Goal: Task Accomplishment & Management: Complete application form

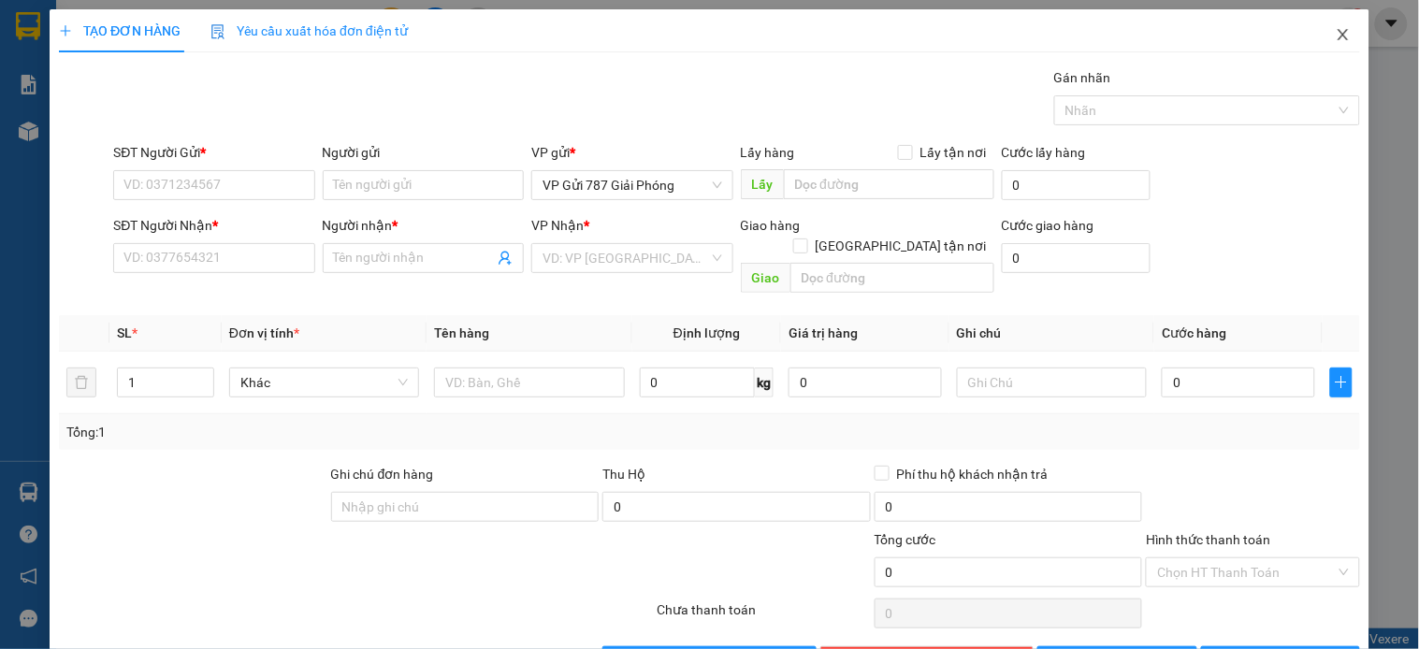
click at [1336, 39] on icon "close" at bounding box center [1343, 34] width 15 height 15
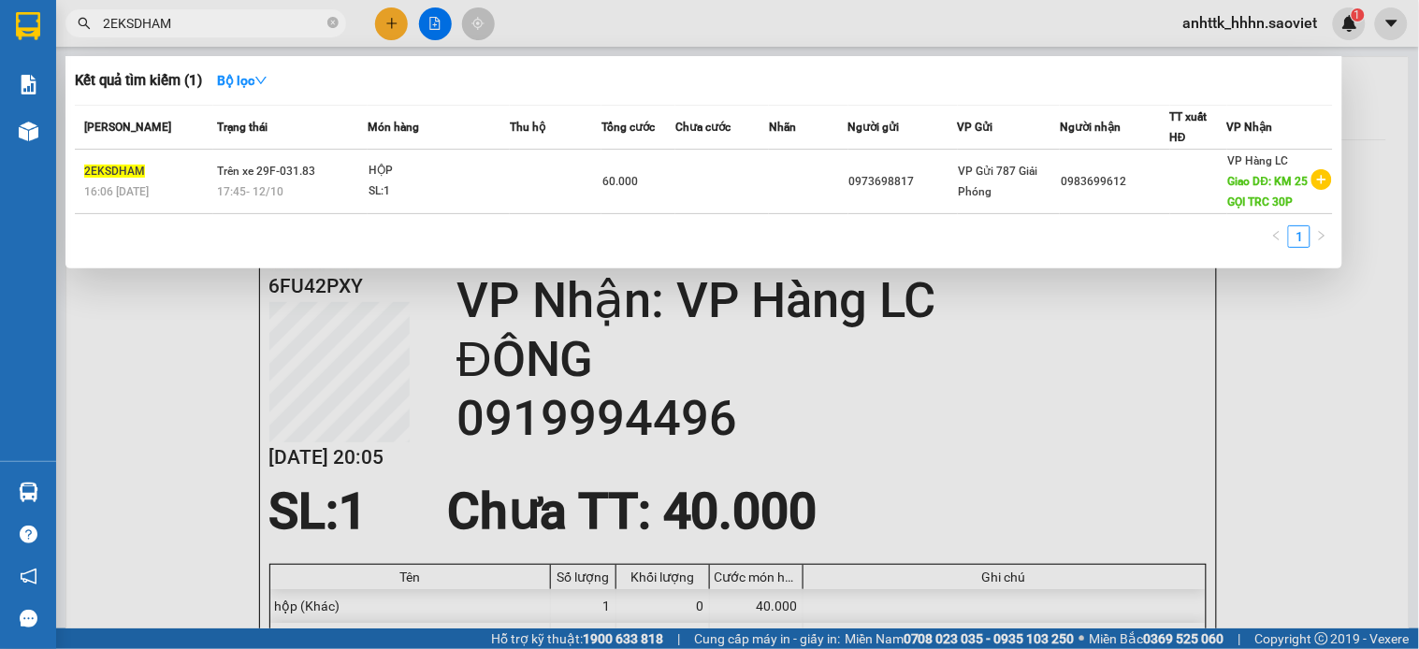
click at [221, 35] on span "2EKSDHAM" at bounding box center [205, 23] width 281 height 28
click at [227, 24] on input "2EKSDHAM" at bounding box center [213, 23] width 221 height 21
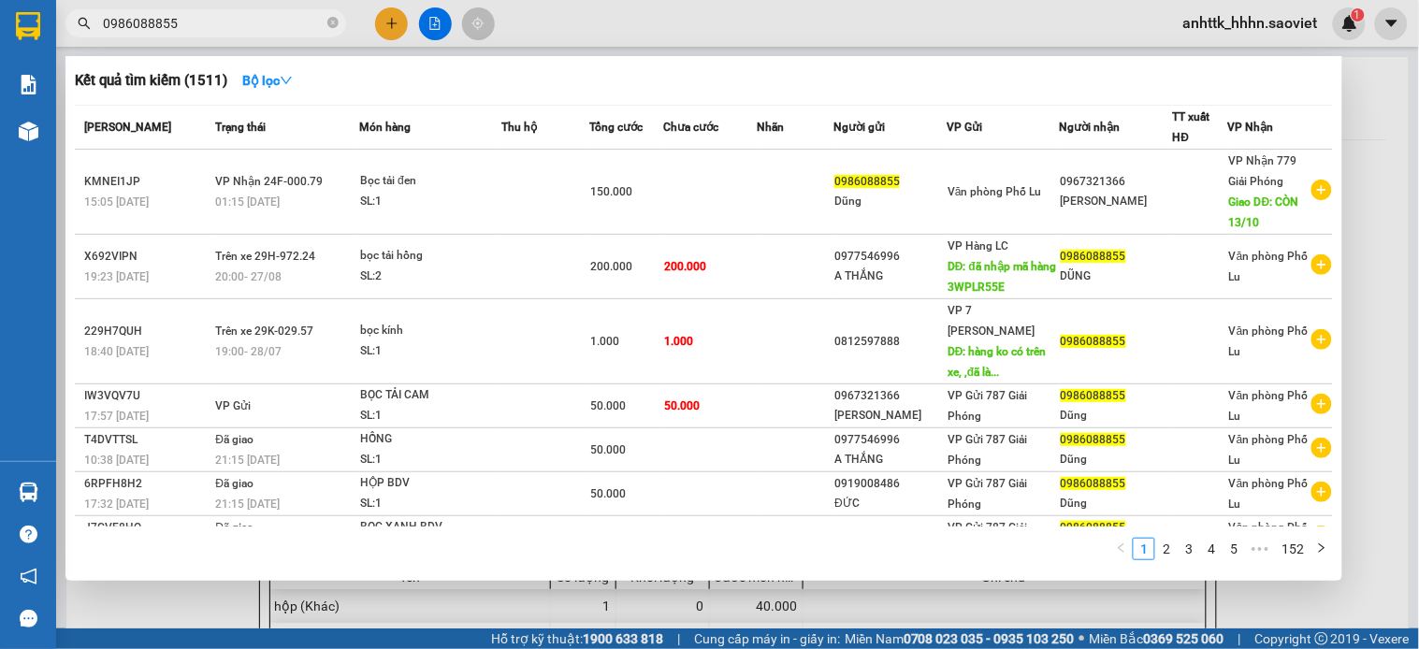
type input "0986088855"
click at [634, 14] on div at bounding box center [709, 324] width 1419 height 649
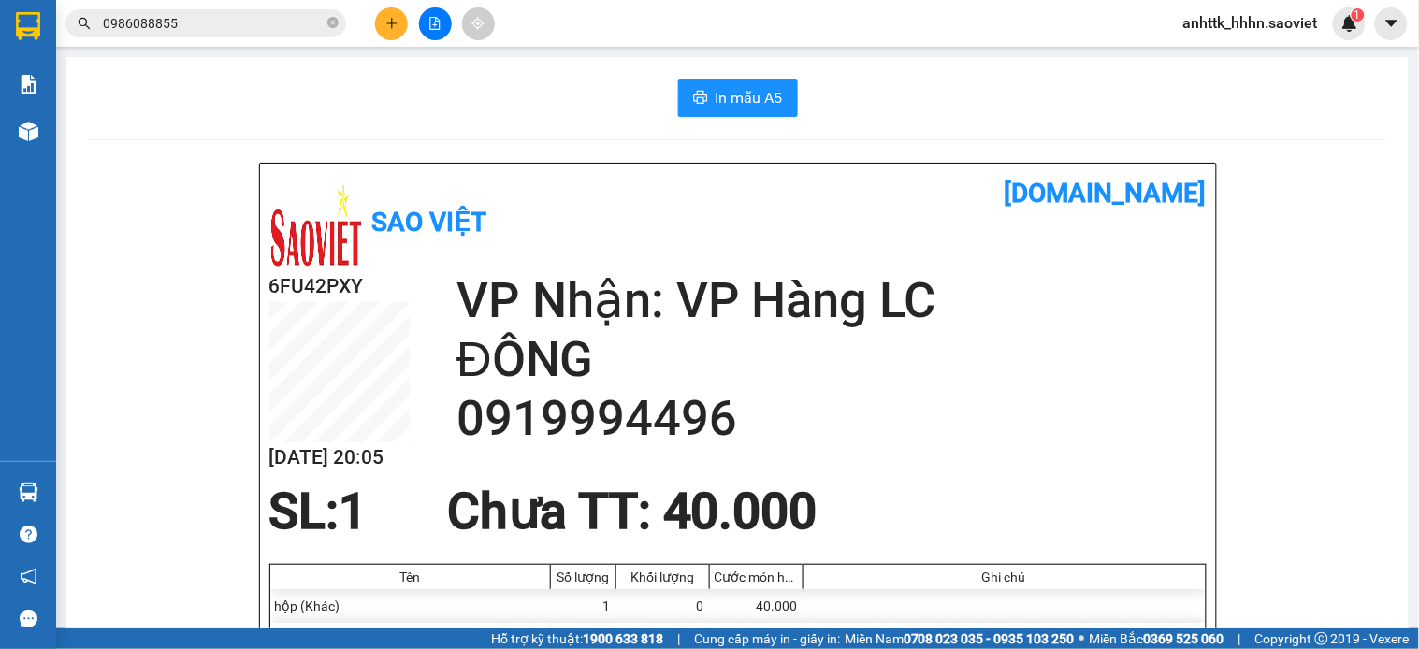
click at [437, 31] on button at bounding box center [435, 23] width 33 height 33
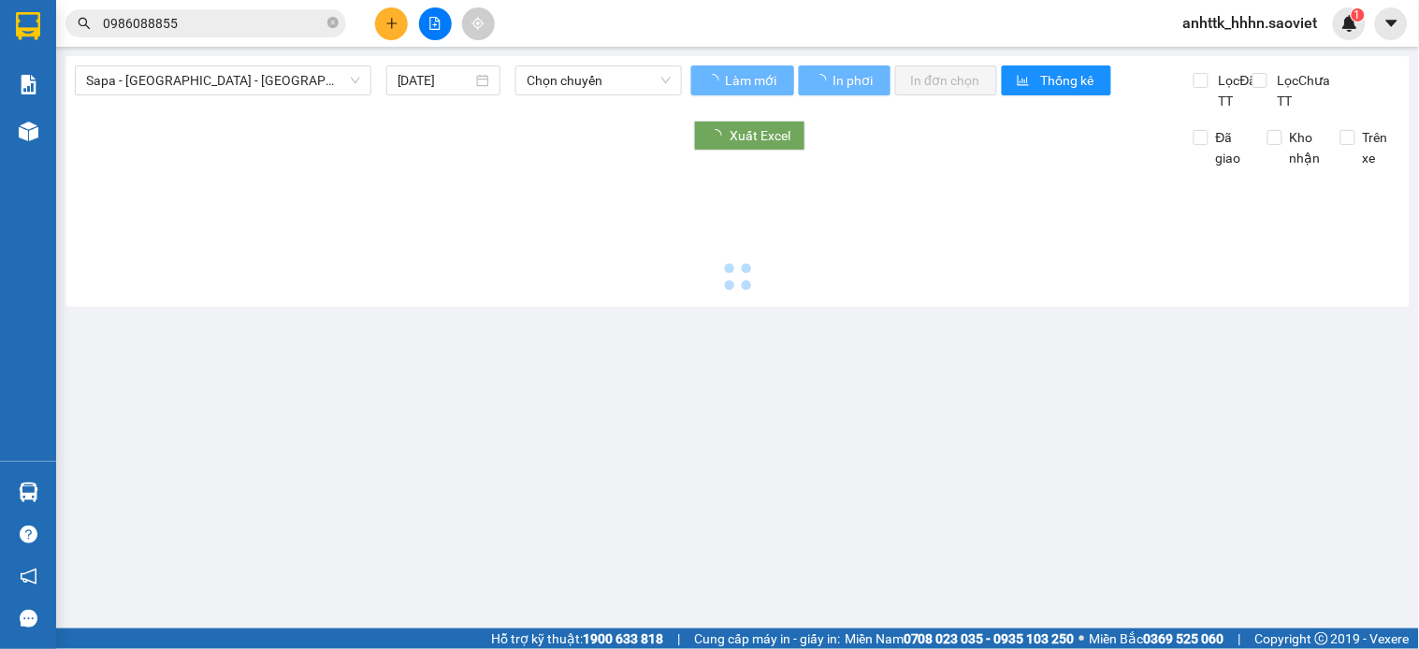
click at [195, 99] on div "Sapa - [GEOGRAPHIC_DATA] - [GEOGRAPHIC_DATA] ([GEOGRAPHIC_DATA]) [DATE] Chọn ch…" at bounding box center [378, 88] width 607 height 46
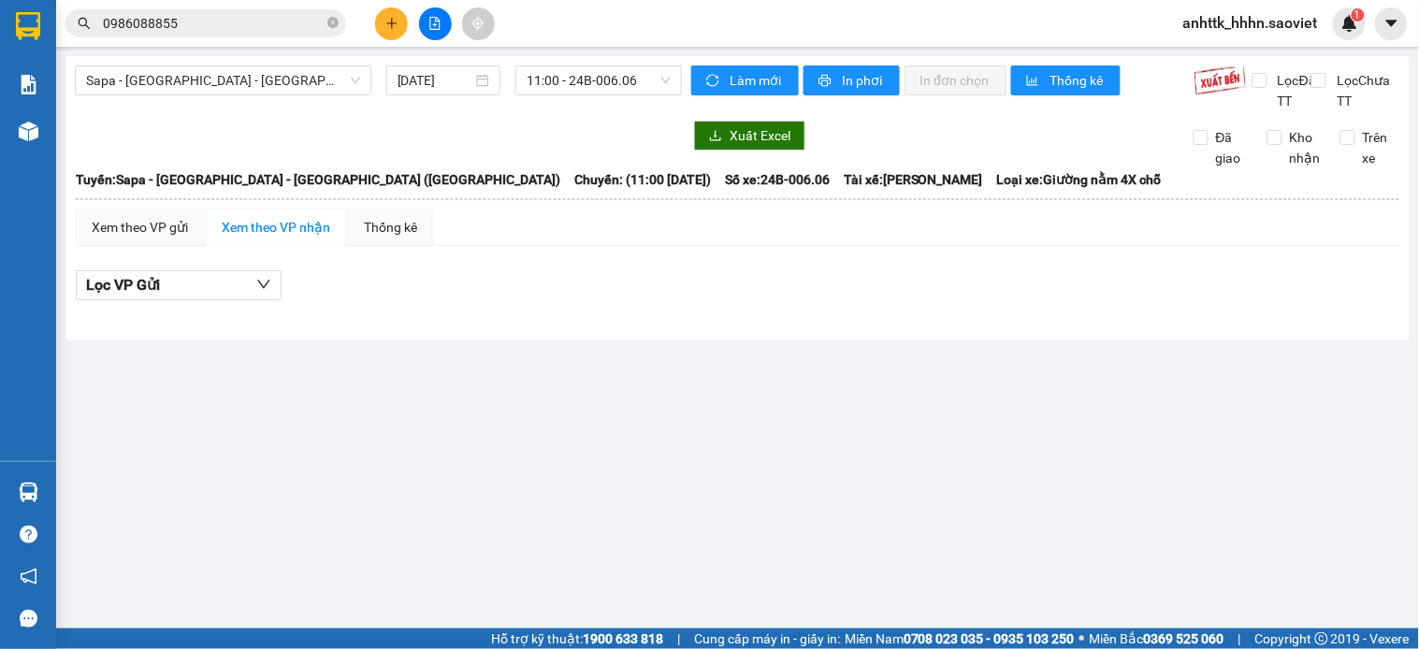
click at [209, 54] on main "Sapa - [GEOGRAPHIC_DATA] - [GEOGRAPHIC_DATA] ([GEOGRAPHIC_DATA]) [DATE] 11:00 -…" at bounding box center [709, 314] width 1419 height 629
click at [202, 91] on span "Sapa - [GEOGRAPHIC_DATA] - [GEOGRAPHIC_DATA] ([GEOGRAPHIC_DATA])" at bounding box center [223, 80] width 274 height 28
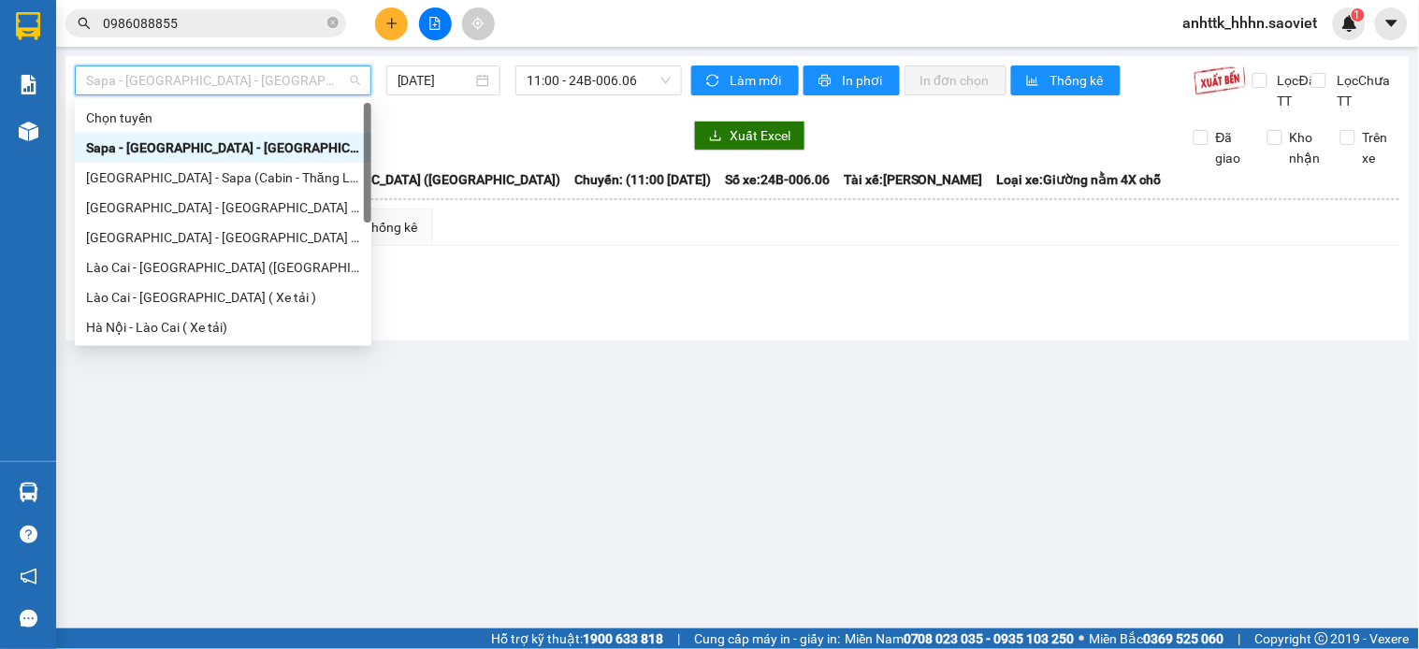
scroll to position [150, 0]
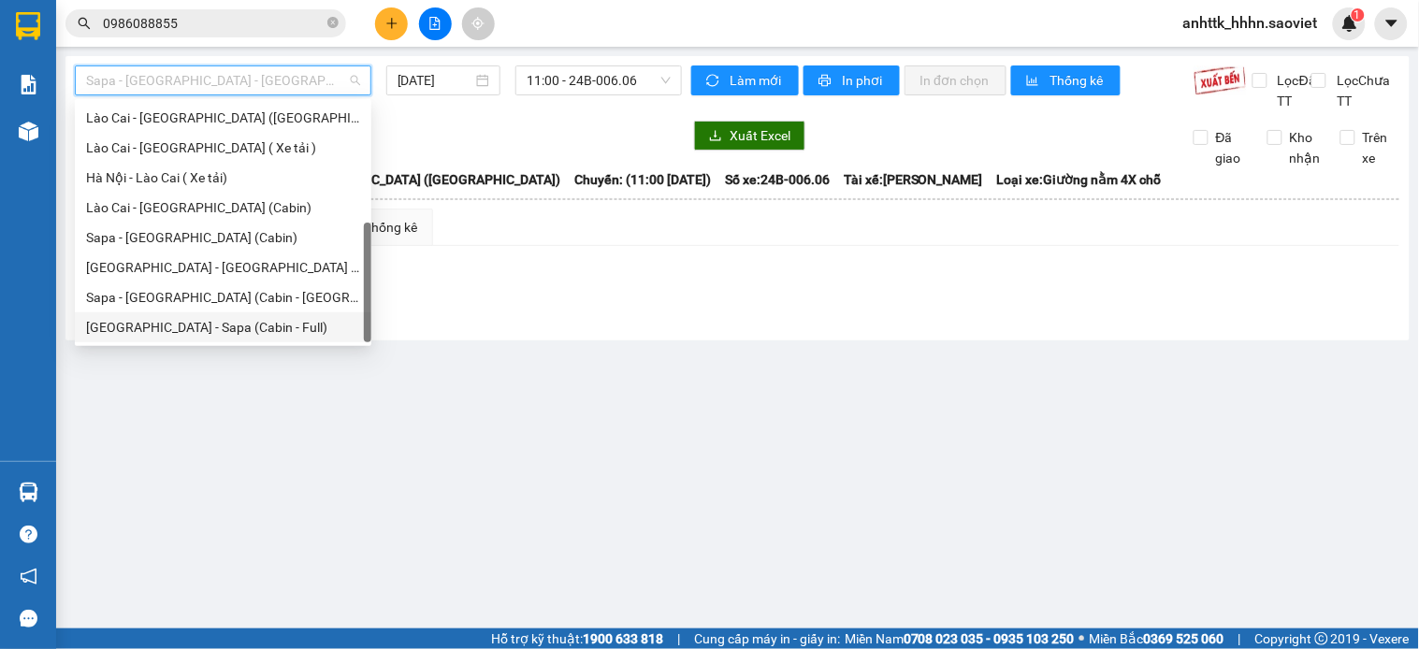
click at [192, 334] on div "[GEOGRAPHIC_DATA] - Sapa (Cabin - Full)" at bounding box center [223, 327] width 274 height 21
type input "[DATE]"
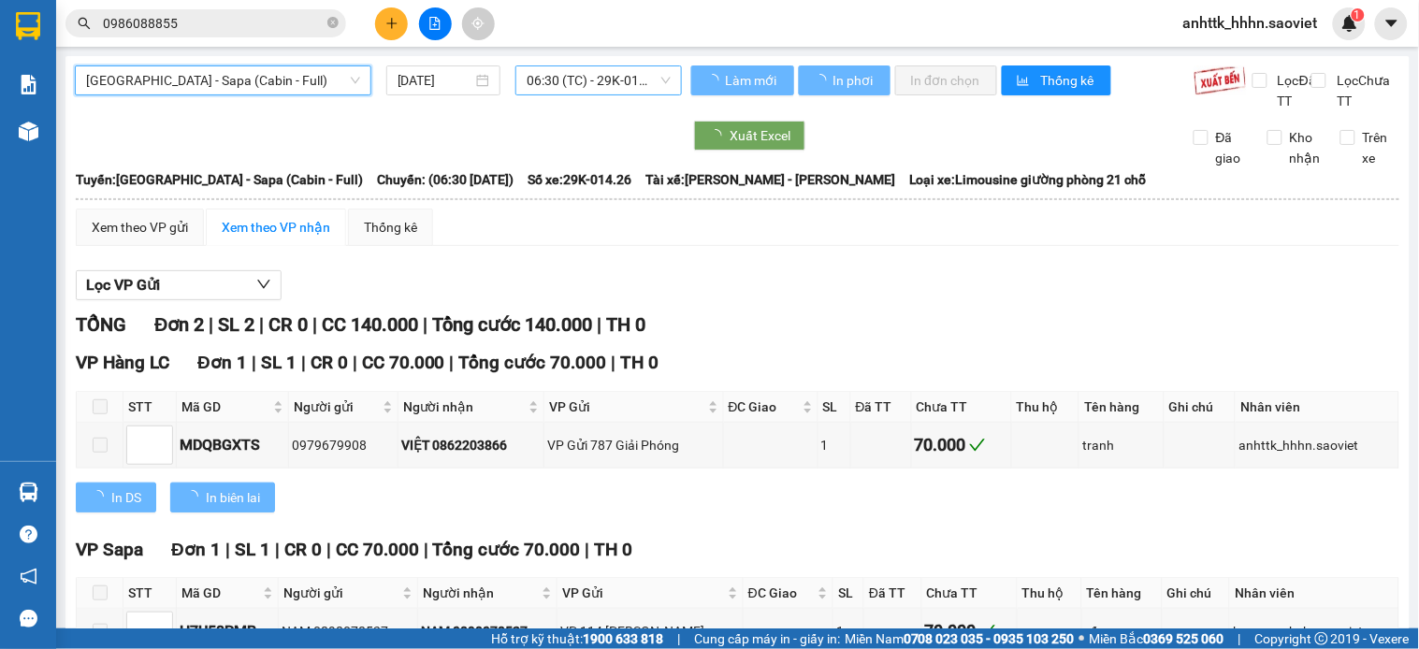
click at [556, 66] on span "06:30 (TC) - 29K-014.26" at bounding box center [599, 80] width 144 height 28
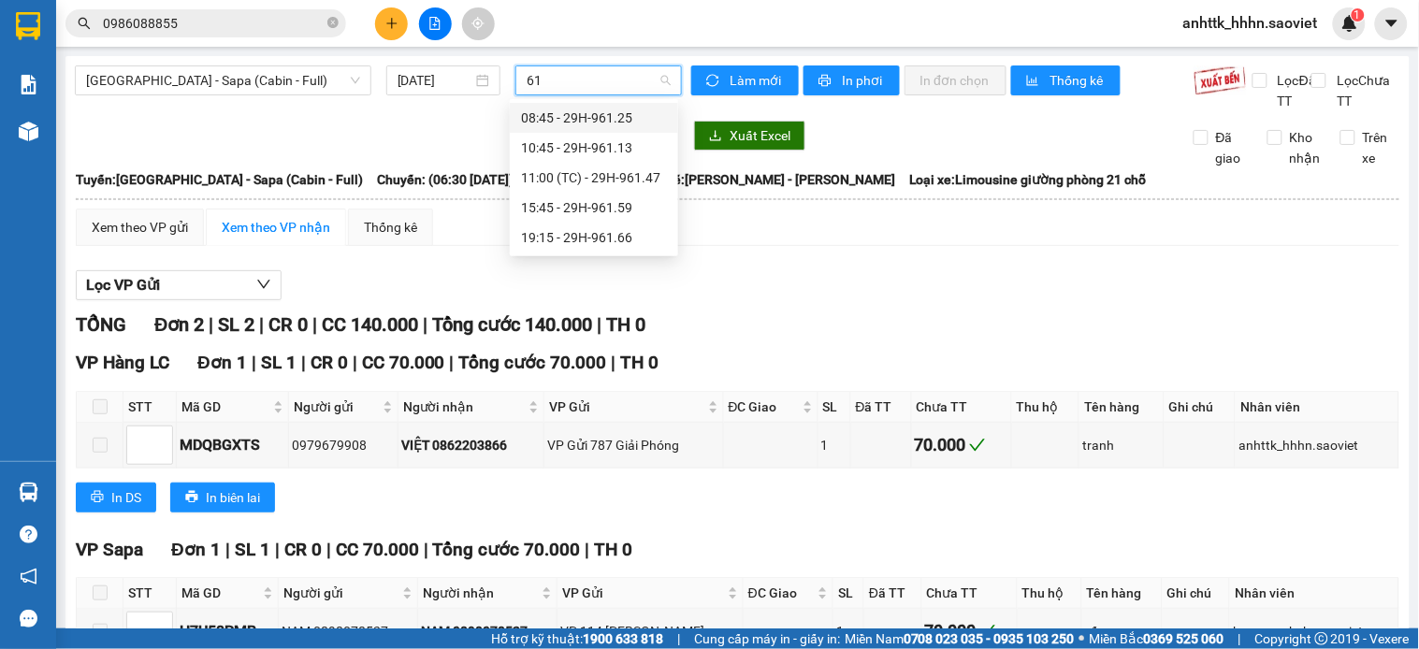
type input "6"
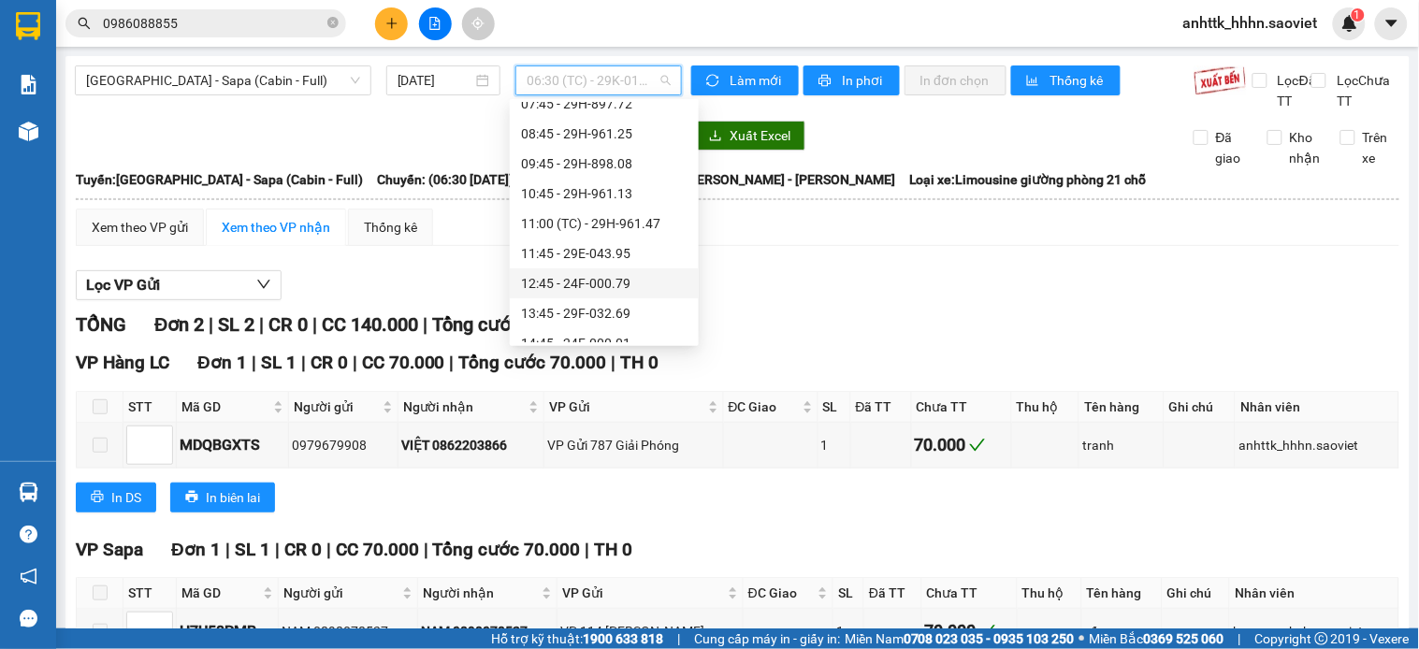
scroll to position [312, 0]
click at [620, 254] on div "19:15 - 29H-961.66" at bounding box center [604, 255] width 167 height 21
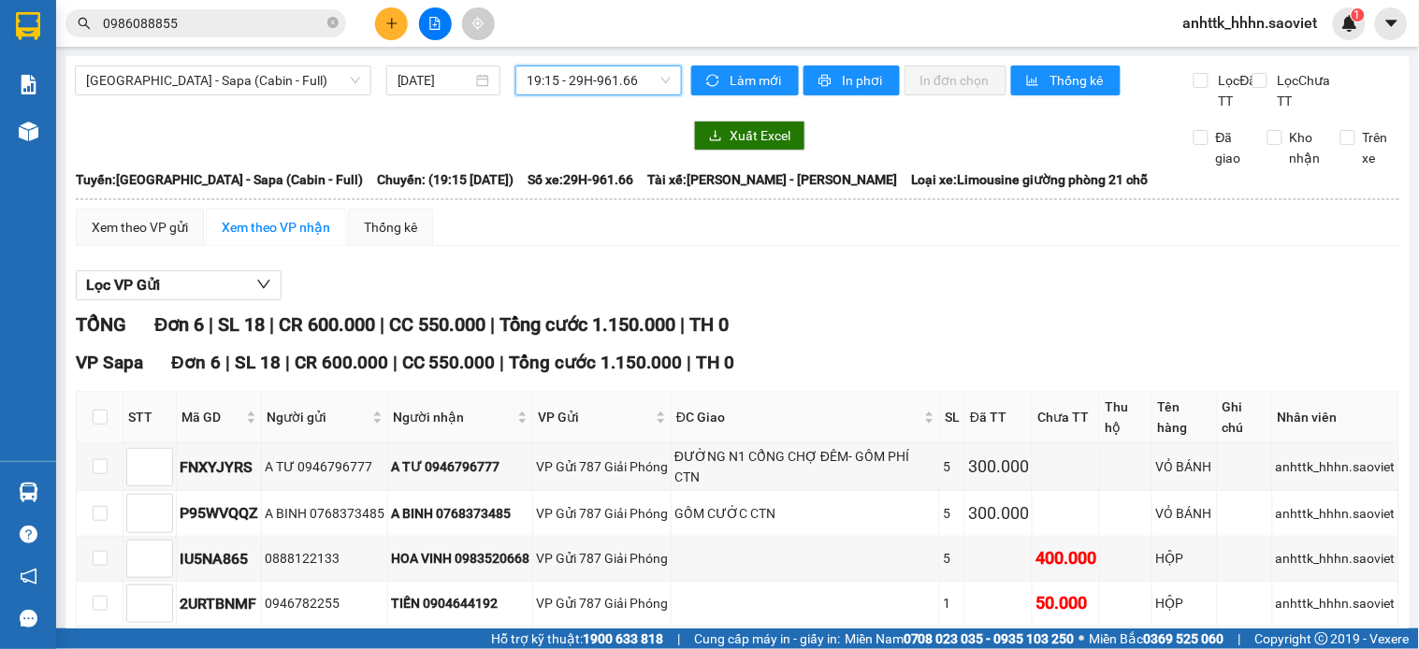
click at [396, 22] on icon "plus" at bounding box center [391, 22] width 10 height 1
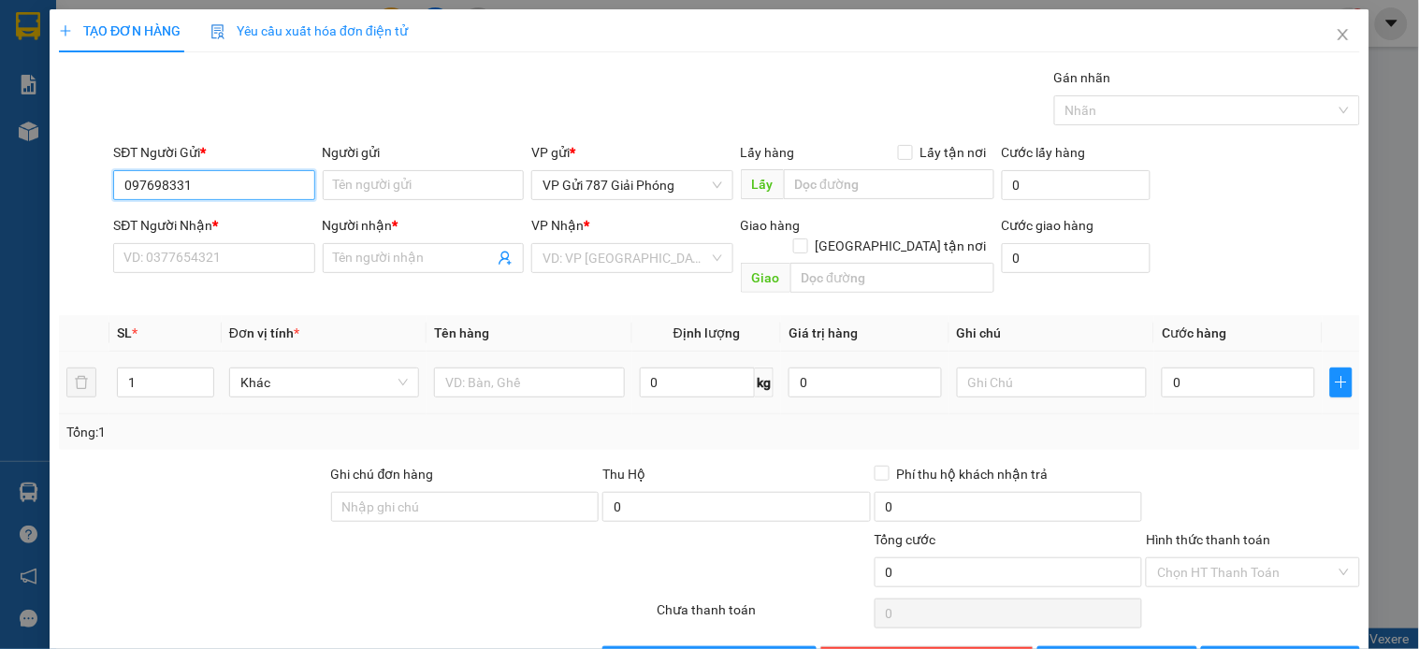
type input "0976983313"
click at [220, 229] on div "0976983313 - THAI" at bounding box center [211, 222] width 177 height 21
type input "[DEMOGRAPHIC_DATA]"
type input "0976983313"
type input "[DEMOGRAPHIC_DATA]"
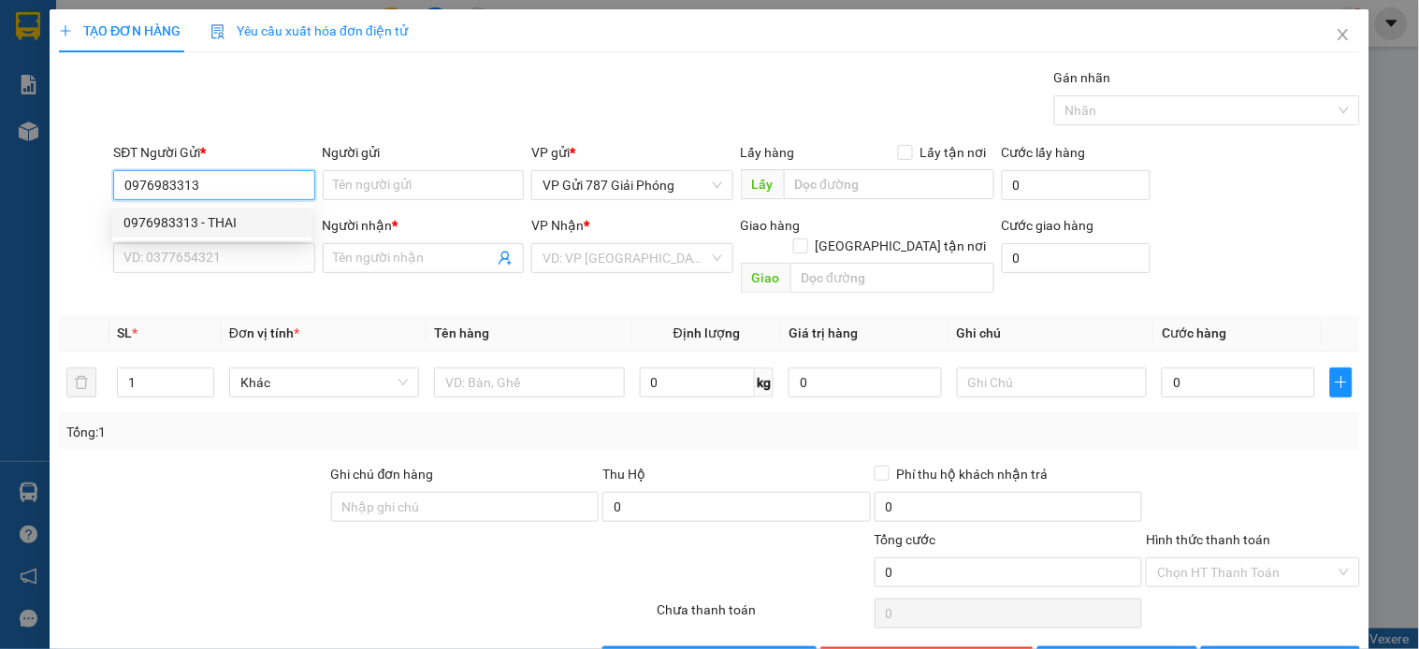
checkbox input "true"
type input "012 duong yet kieu"
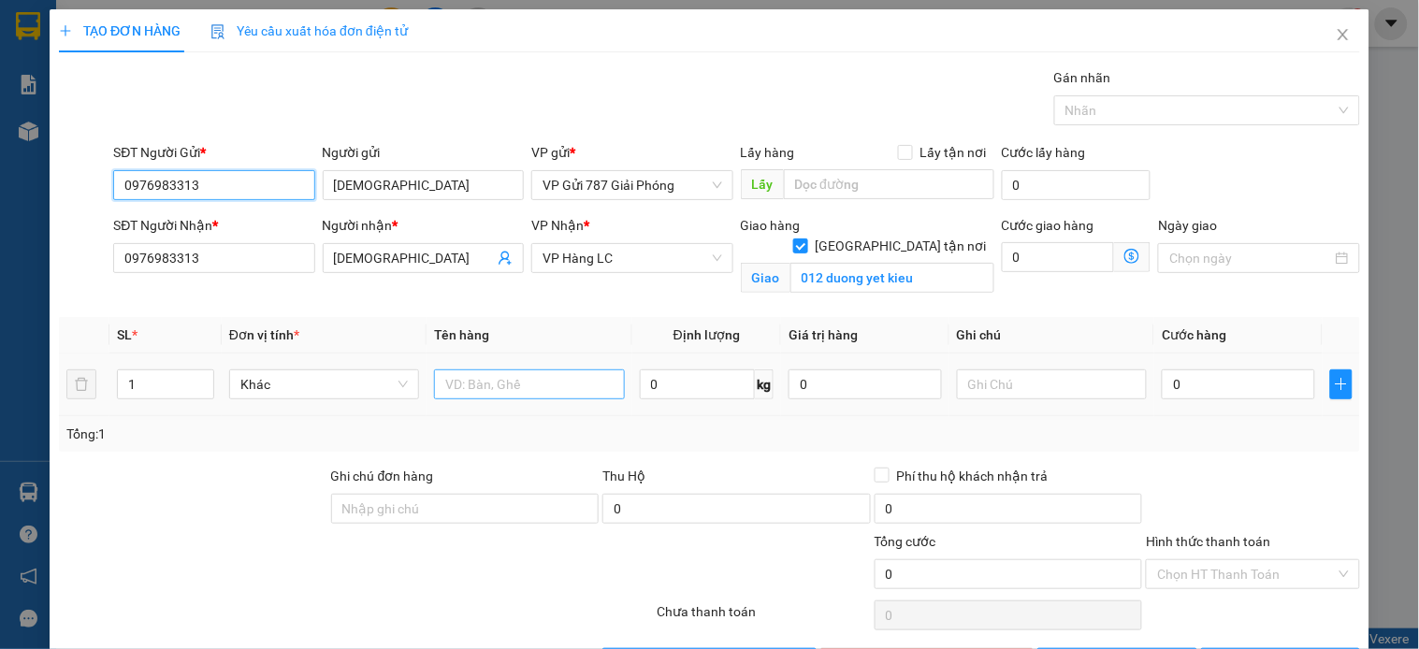
type input "0976983313"
click at [493, 389] on input "text" at bounding box center [529, 385] width 190 height 30
type input "lô"
click at [1203, 385] on input "0" at bounding box center [1238, 385] width 153 height 30
type input "1"
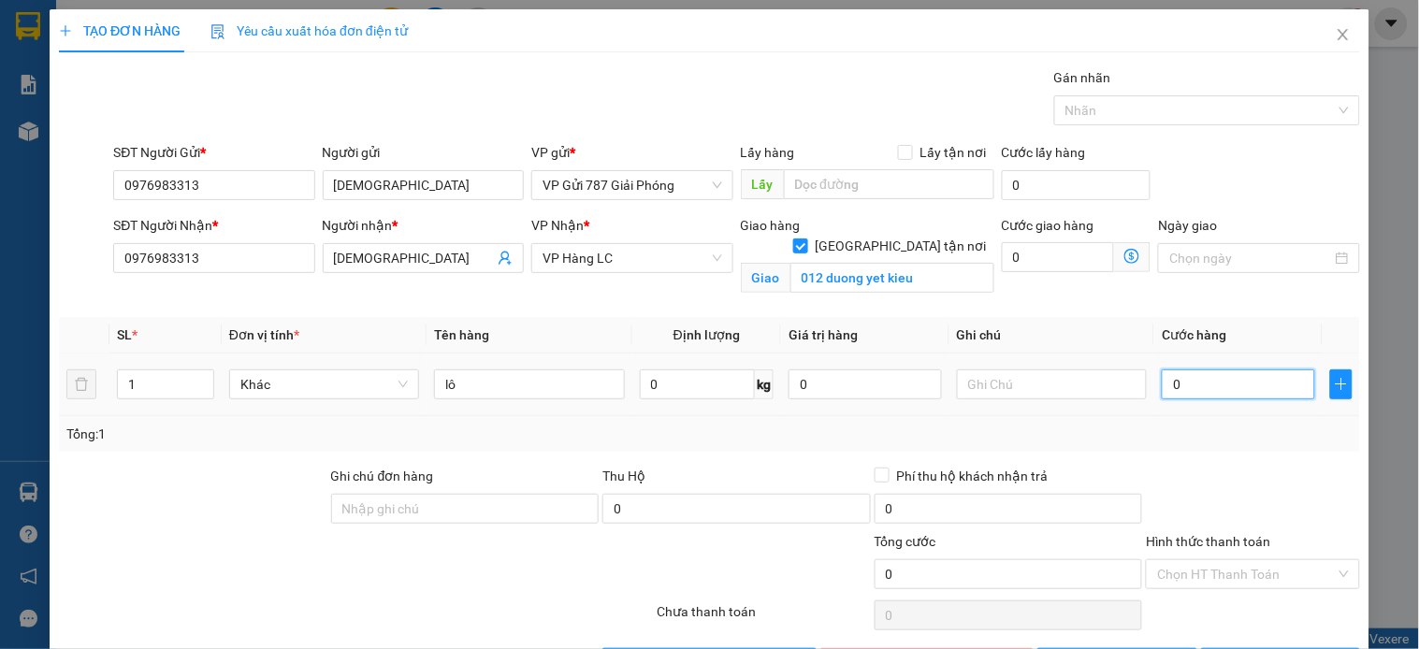
type input "1"
type input "16"
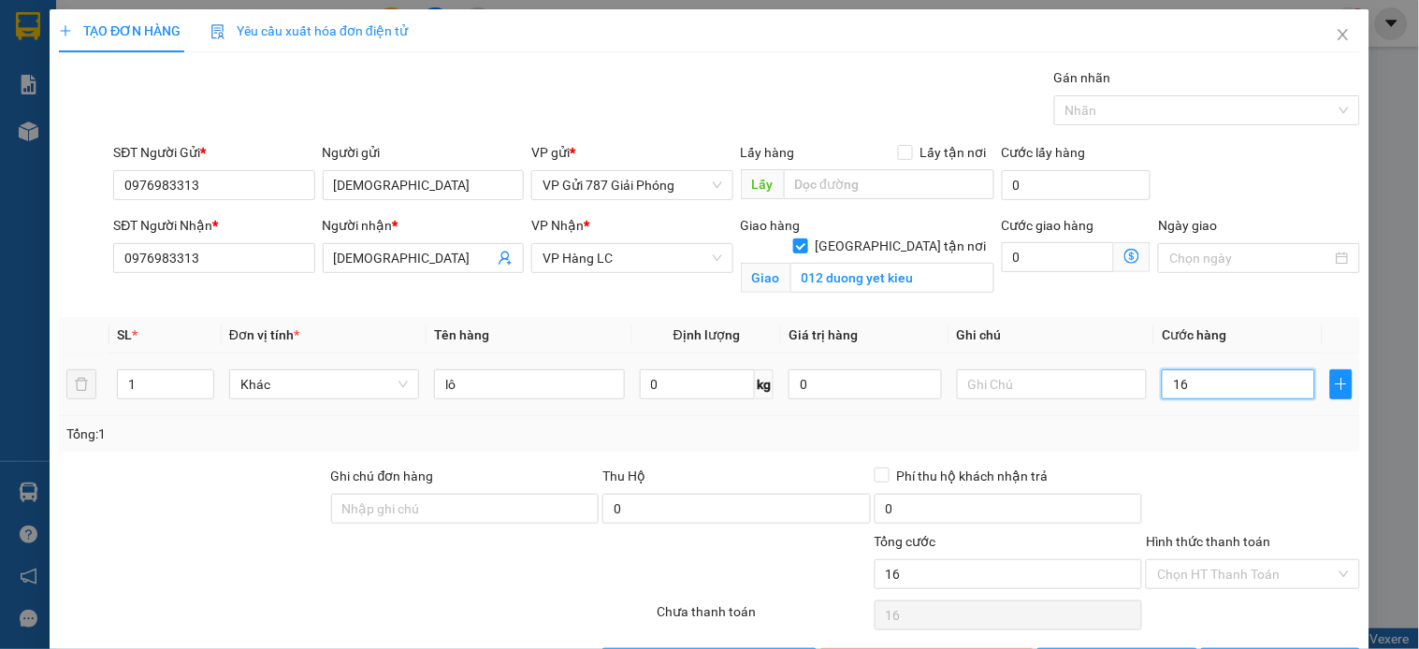
type input "160"
type input "1.600"
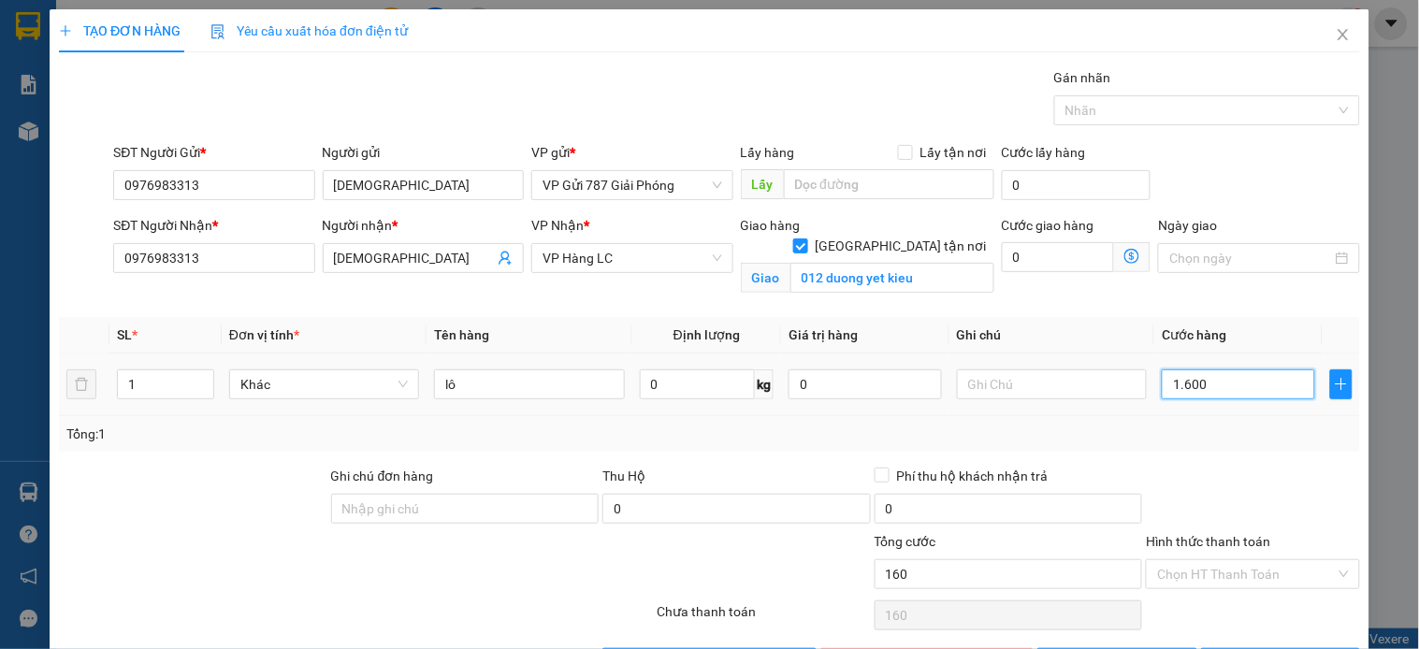
type input "1.600"
click at [1283, 327] on th "Cước hàng" at bounding box center [1238, 335] width 168 height 36
type input "1.600.000"
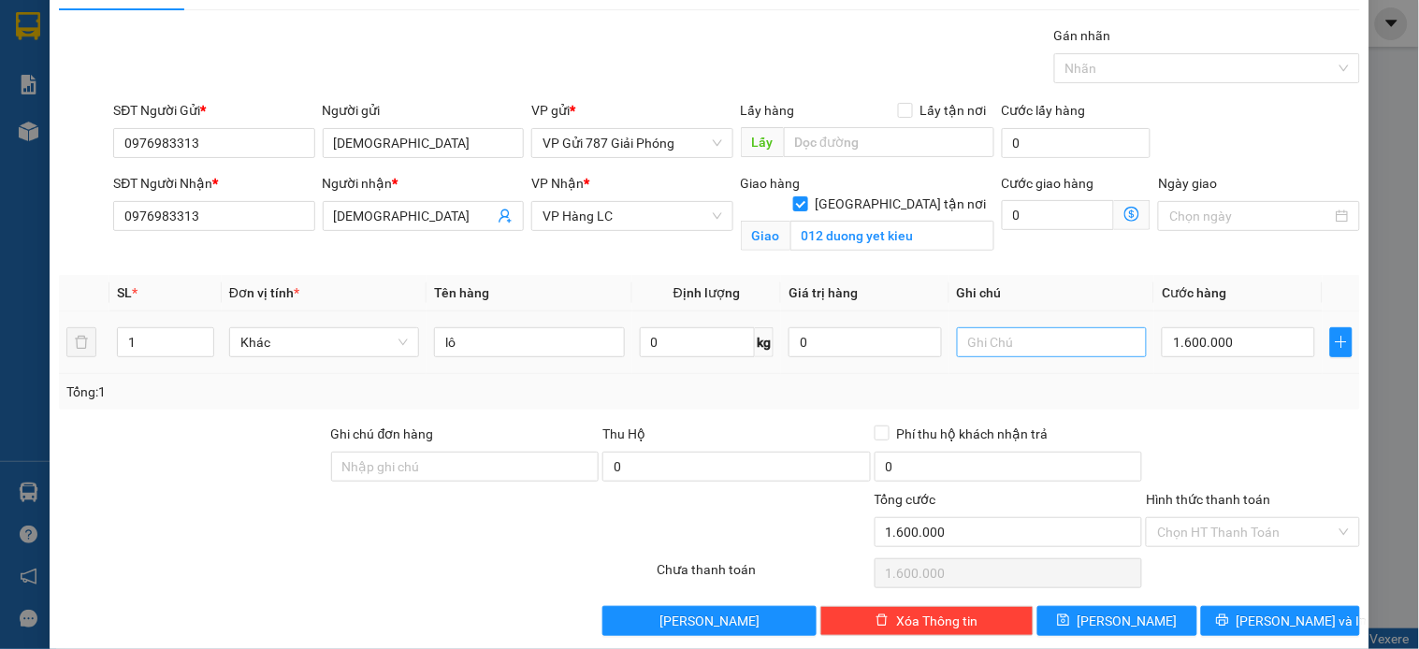
scroll to position [65, 0]
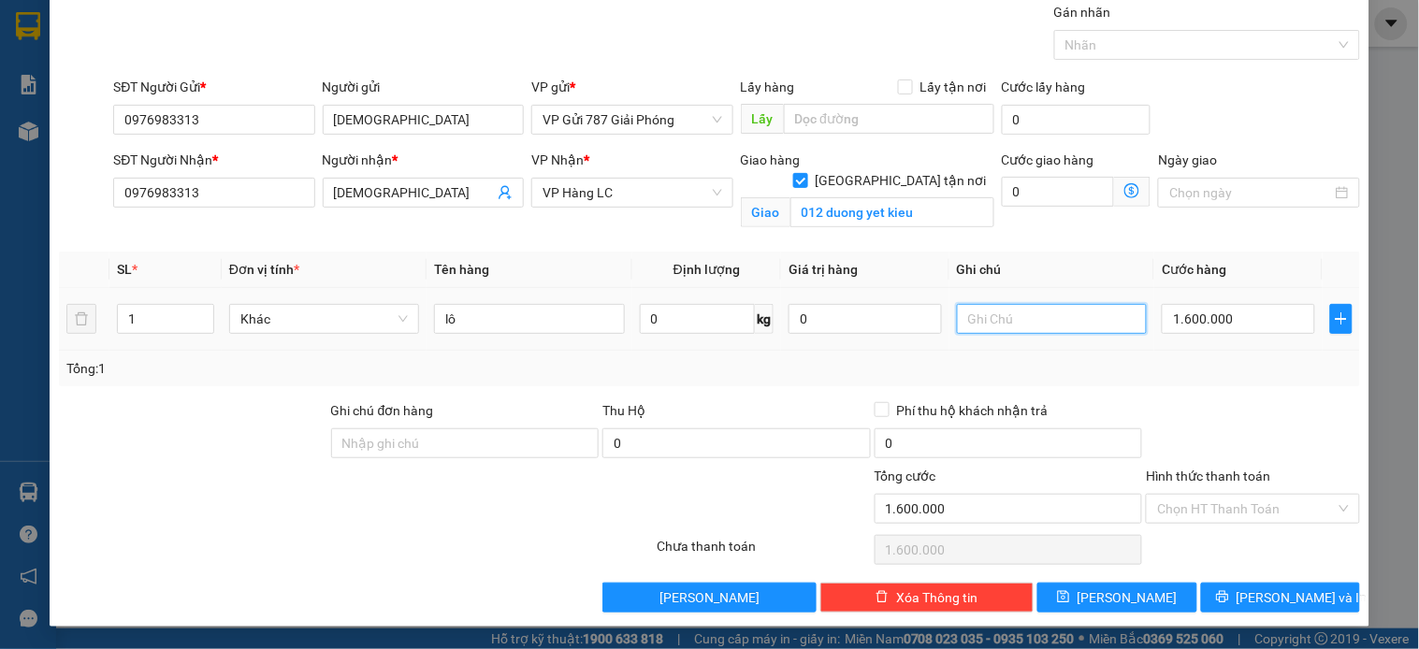
click at [1066, 319] on input "text" at bounding box center [1052, 319] width 190 height 30
type input "gồm phí ctn"
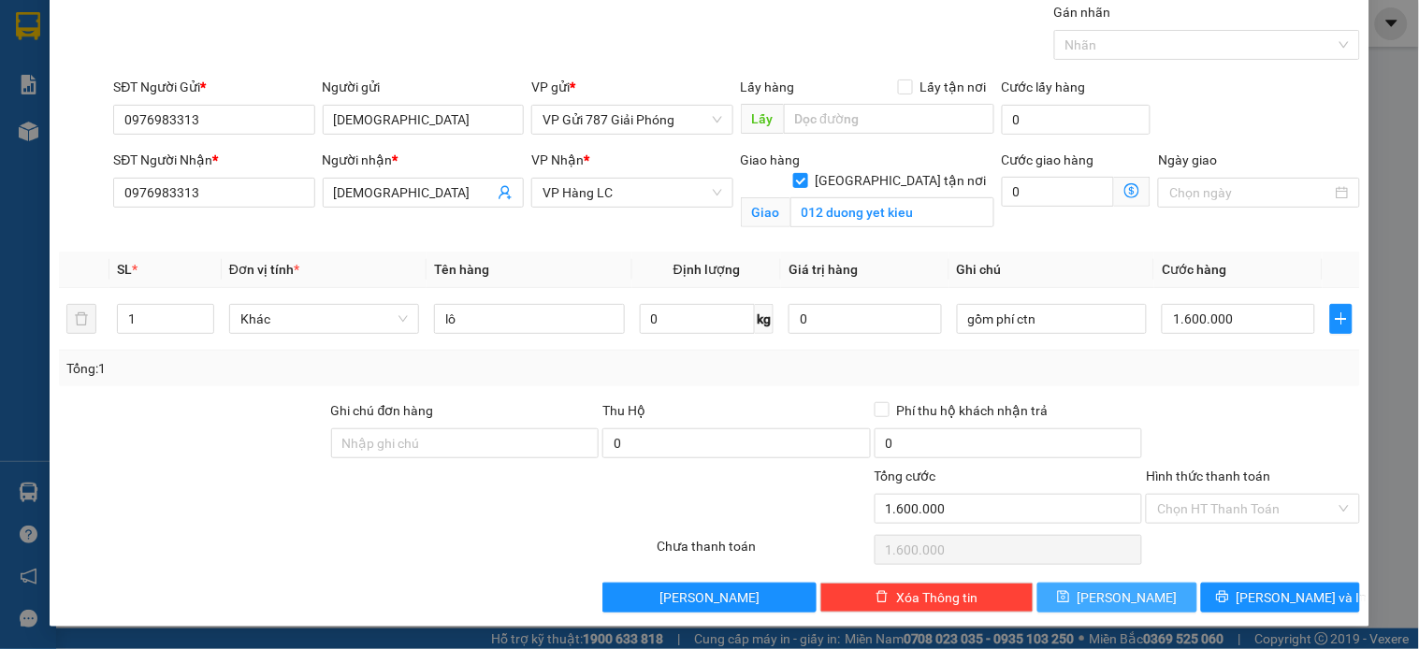
click at [1104, 605] on span "[PERSON_NAME]" at bounding box center [1128, 597] width 100 height 21
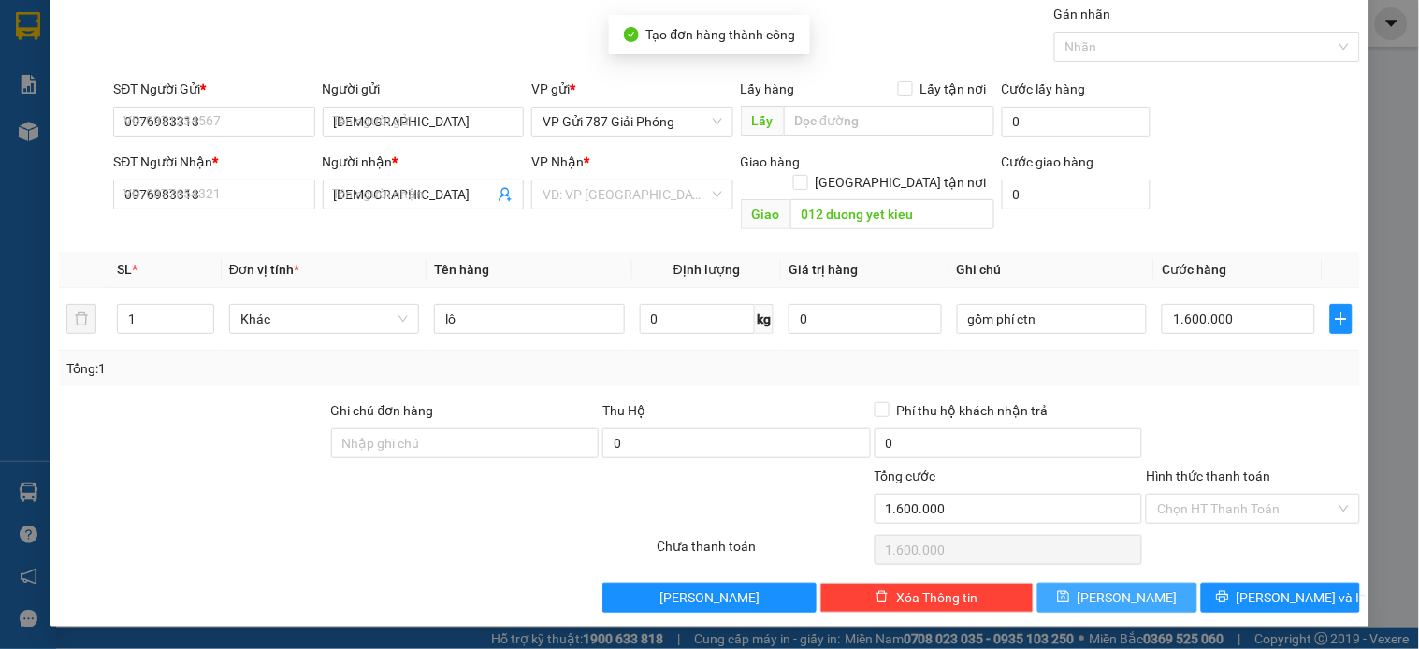
checkbox input "false"
type input "0"
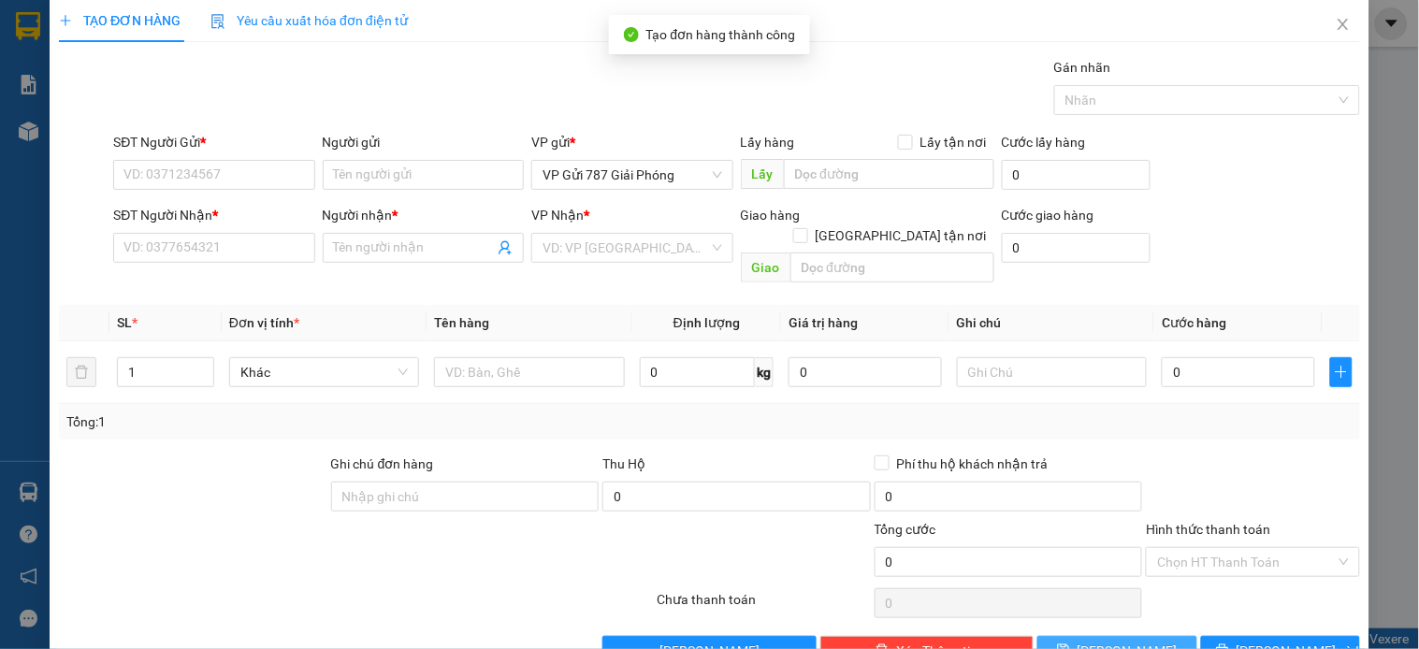
scroll to position [0, 0]
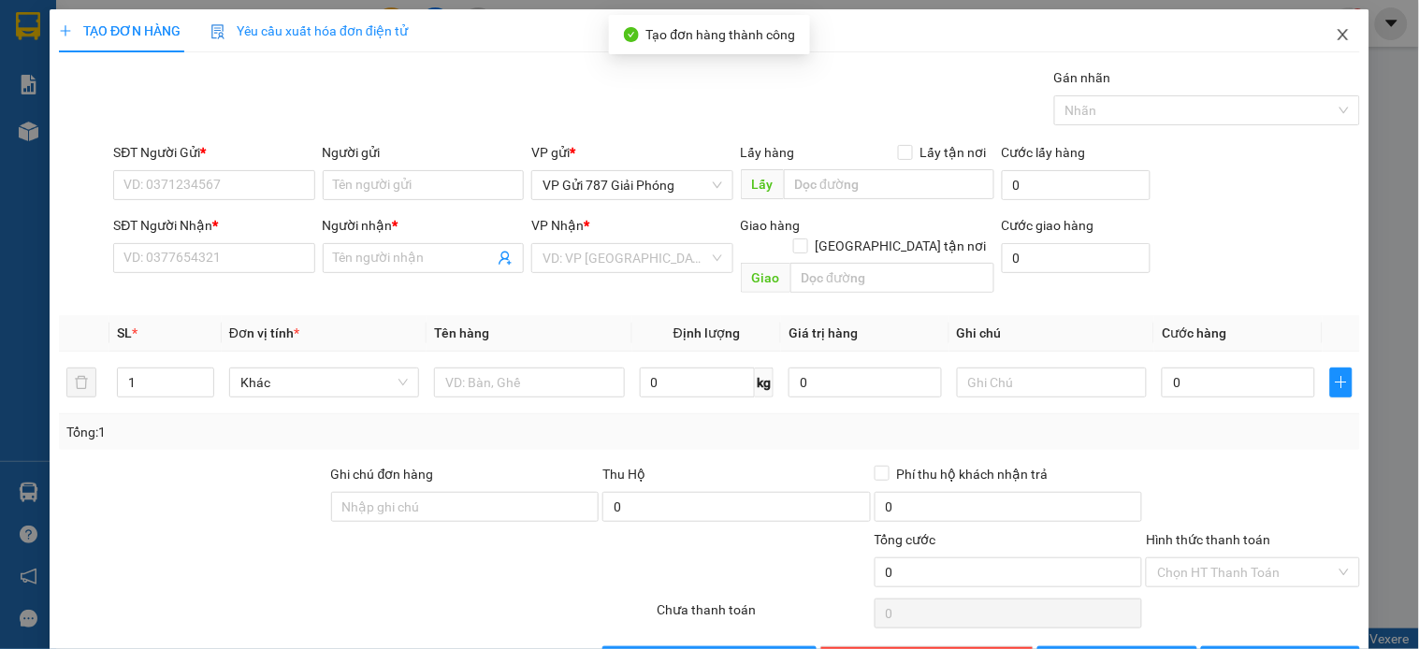
click at [1317, 39] on span "Close" at bounding box center [1343, 35] width 52 height 52
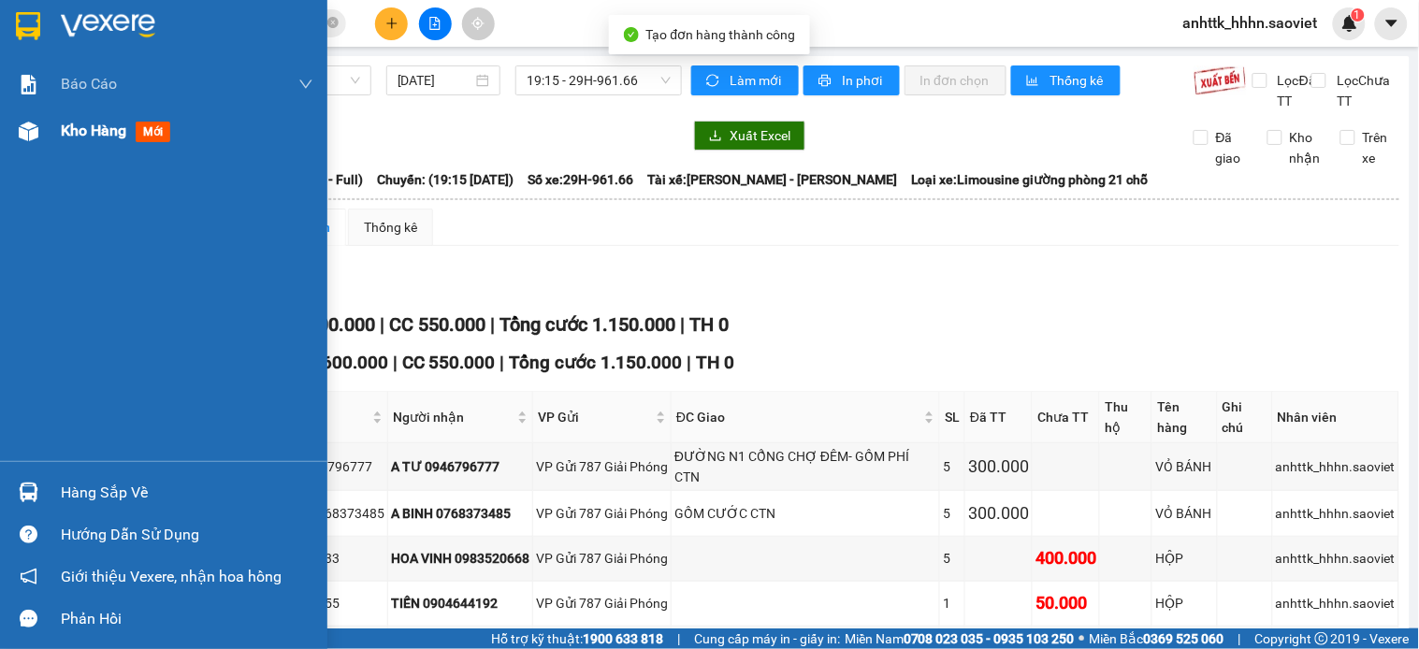
click at [30, 141] on div at bounding box center [28, 131] width 33 height 33
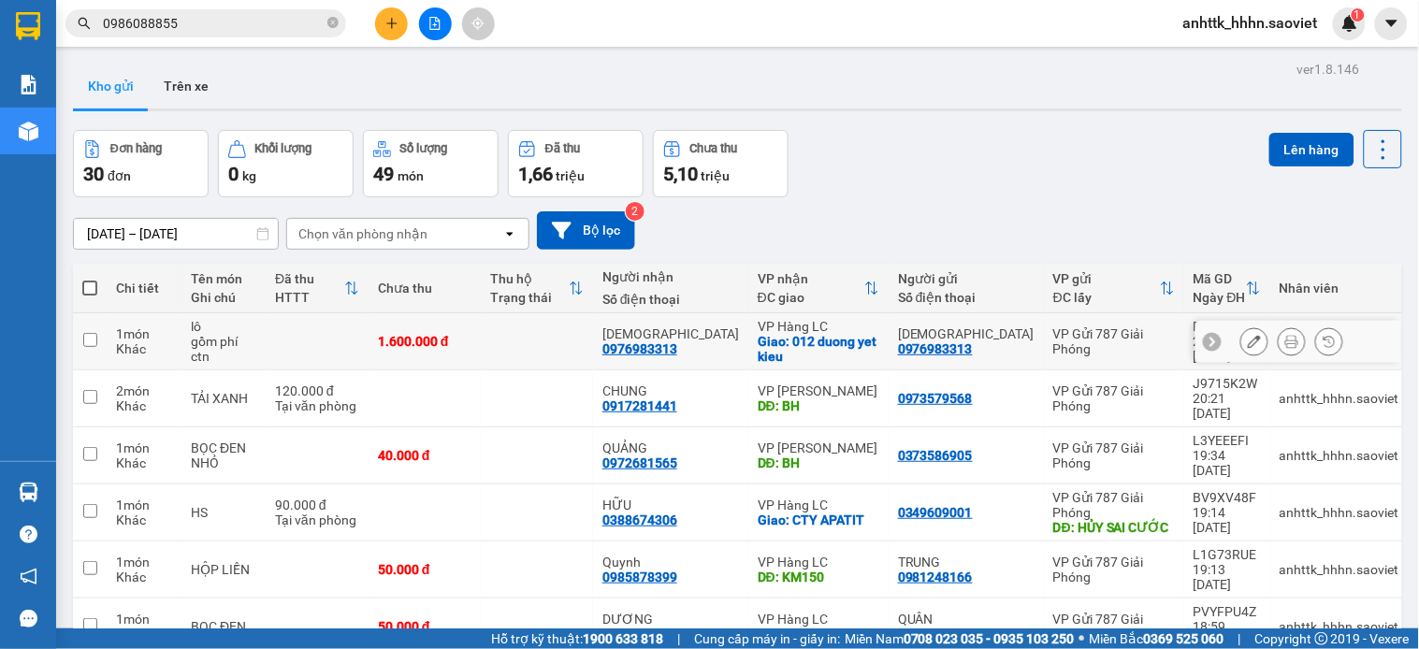
click at [593, 344] on td at bounding box center [537, 341] width 112 height 57
checkbox input "true"
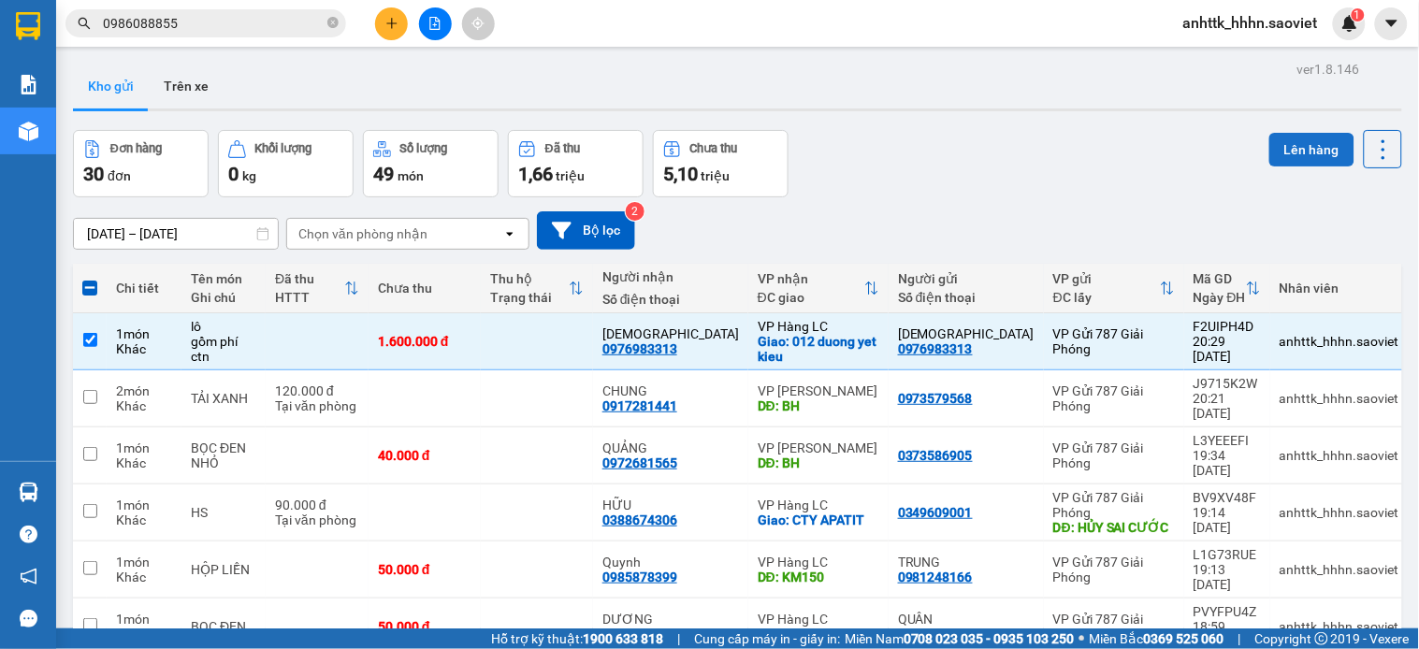
click at [1303, 165] on button "Lên hàng" at bounding box center [1311, 150] width 85 height 34
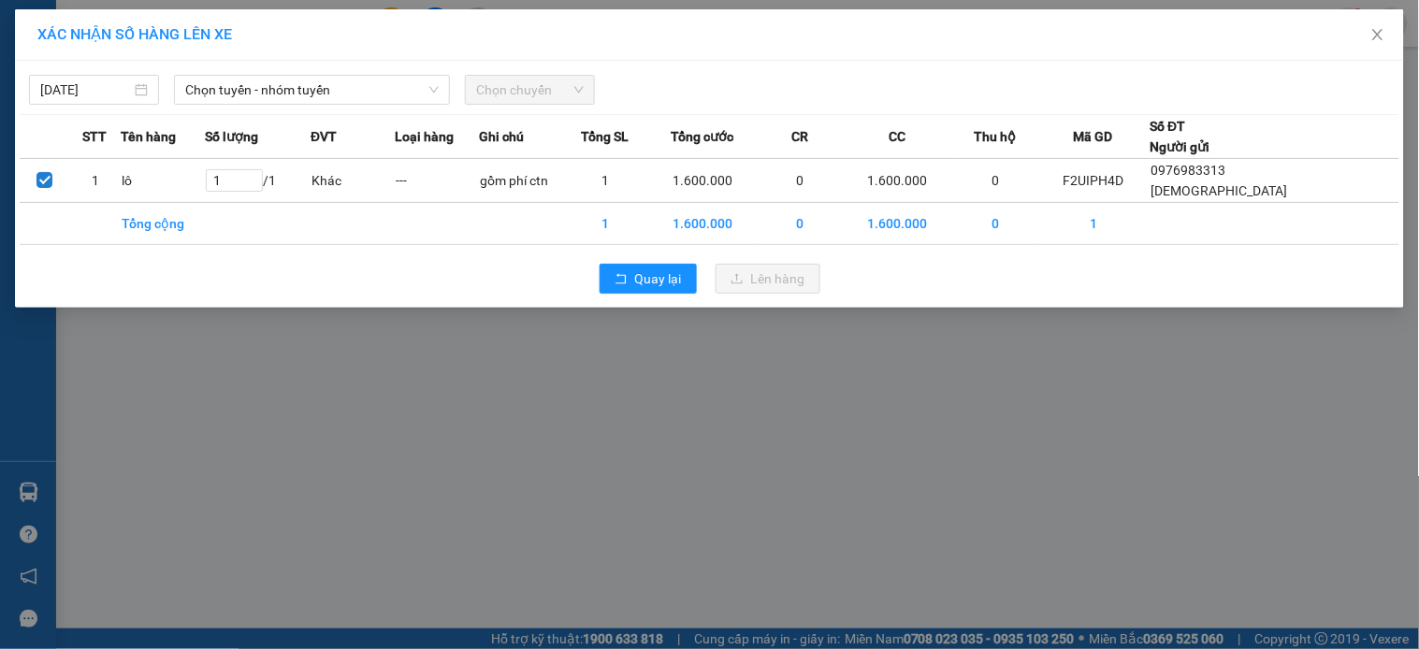
click at [267, 69] on div "[DATE] Chọn tuyến - nhóm tuyến Chọn chuyến" at bounding box center [710, 84] width 1380 height 39
click at [268, 70] on div "[DATE] Chọn tuyến - nhóm tuyến Chọn chuyến" at bounding box center [710, 84] width 1380 height 39
click at [268, 71] on div "[DATE] Chọn tuyến - nhóm tuyến Chọn chuyến" at bounding box center [710, 84] width 1380 height 39
click at [268, 101] on span "Chọn tuyến - nhóm tuyến" at bounding box center [312, 90] width 254 height 28
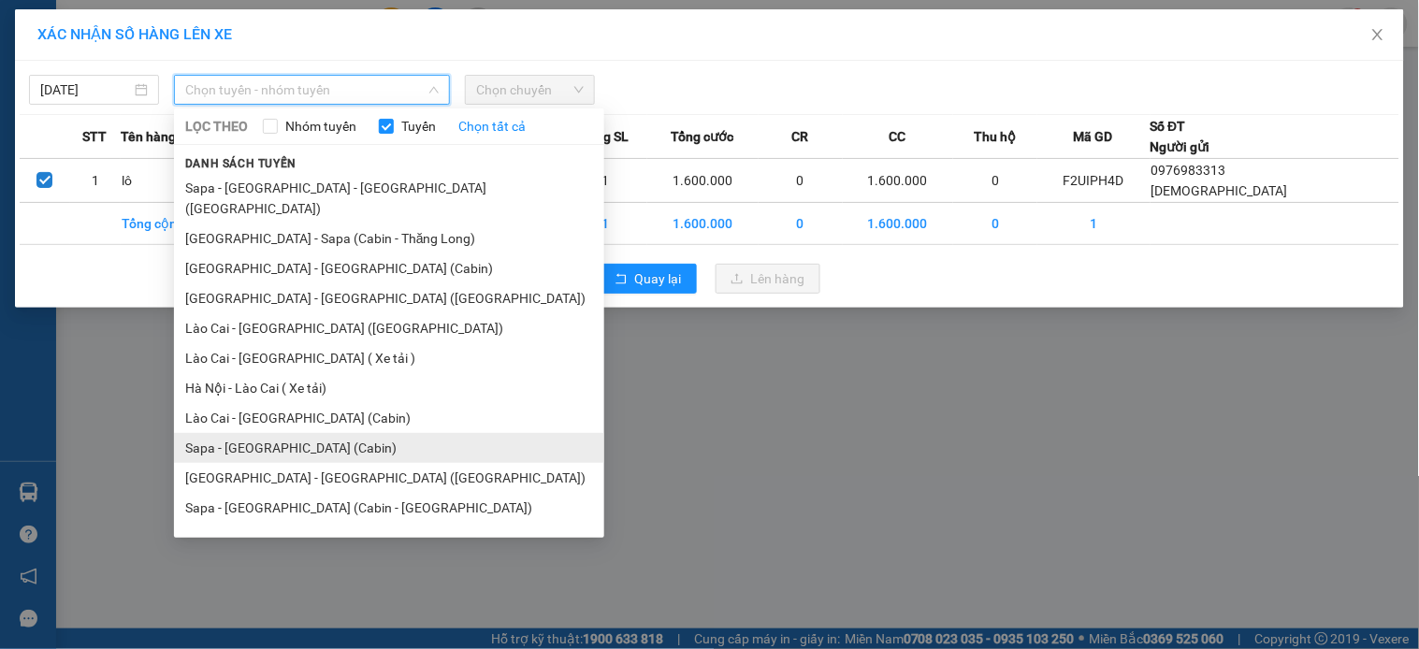
scroll to position [1, 0]
click at [309, 372] on li "Hà Nội - Lào Cai ( Xe tải)" at bounding box center [389, 387] width 430 height 30
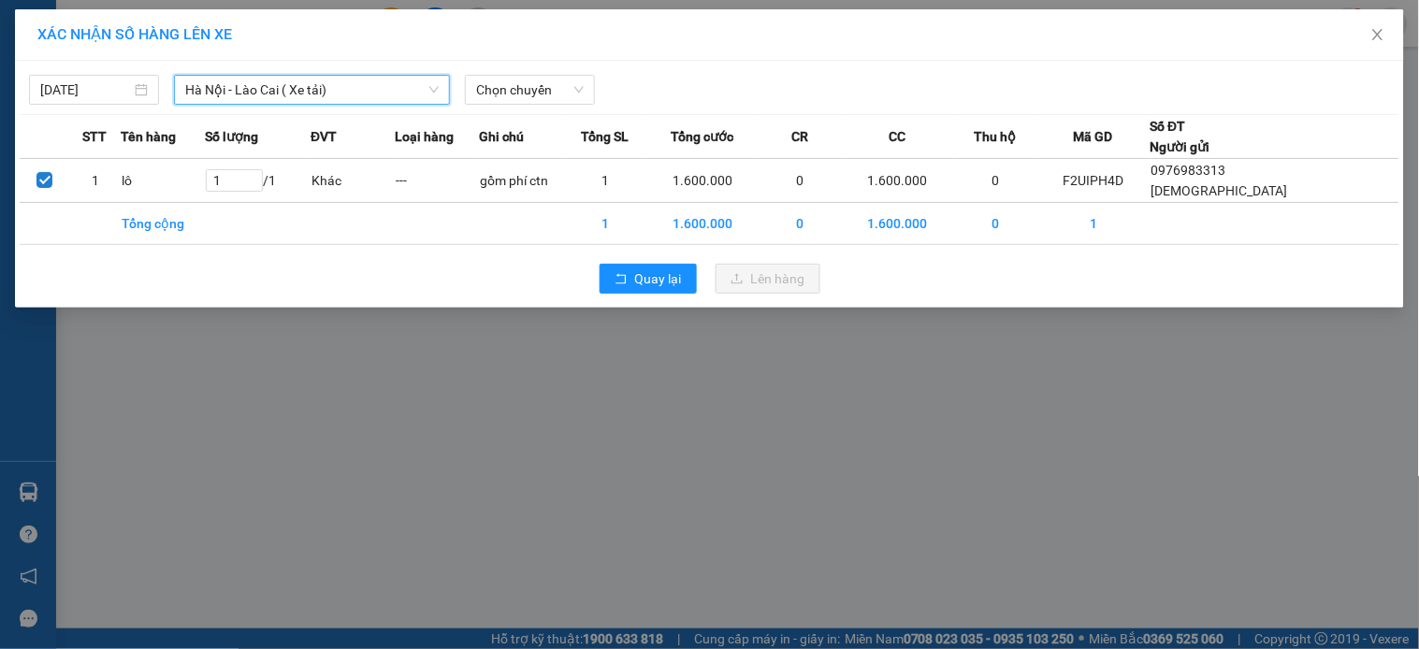
click at [548, 105] on div "Chọn chuyến" at bounding box center [529, 90] width 145 height 30
click at [547, 90] on span "Chọn chuyến" at bounding box center [530, 90] width 108 height 28
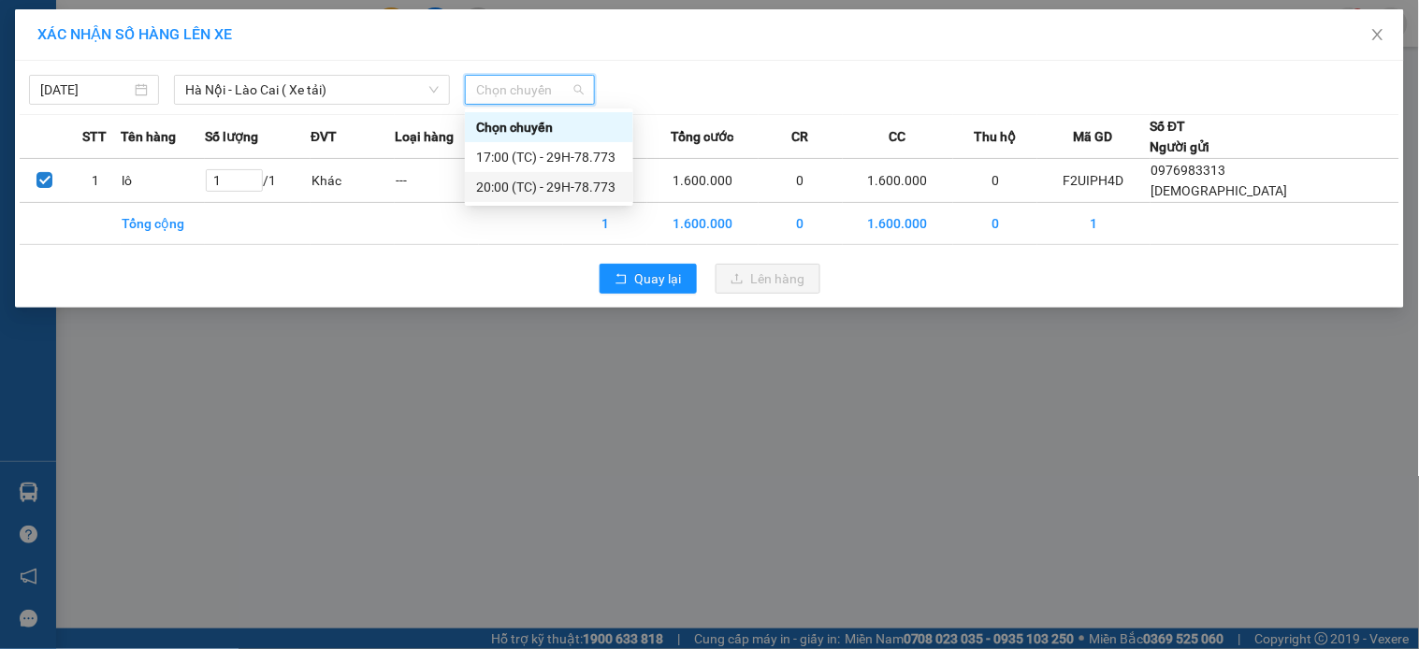
click at [525, 197] on div "20:00 (TC) - 29H-78.773" at bounding box center [549, 187] width 168 height 30
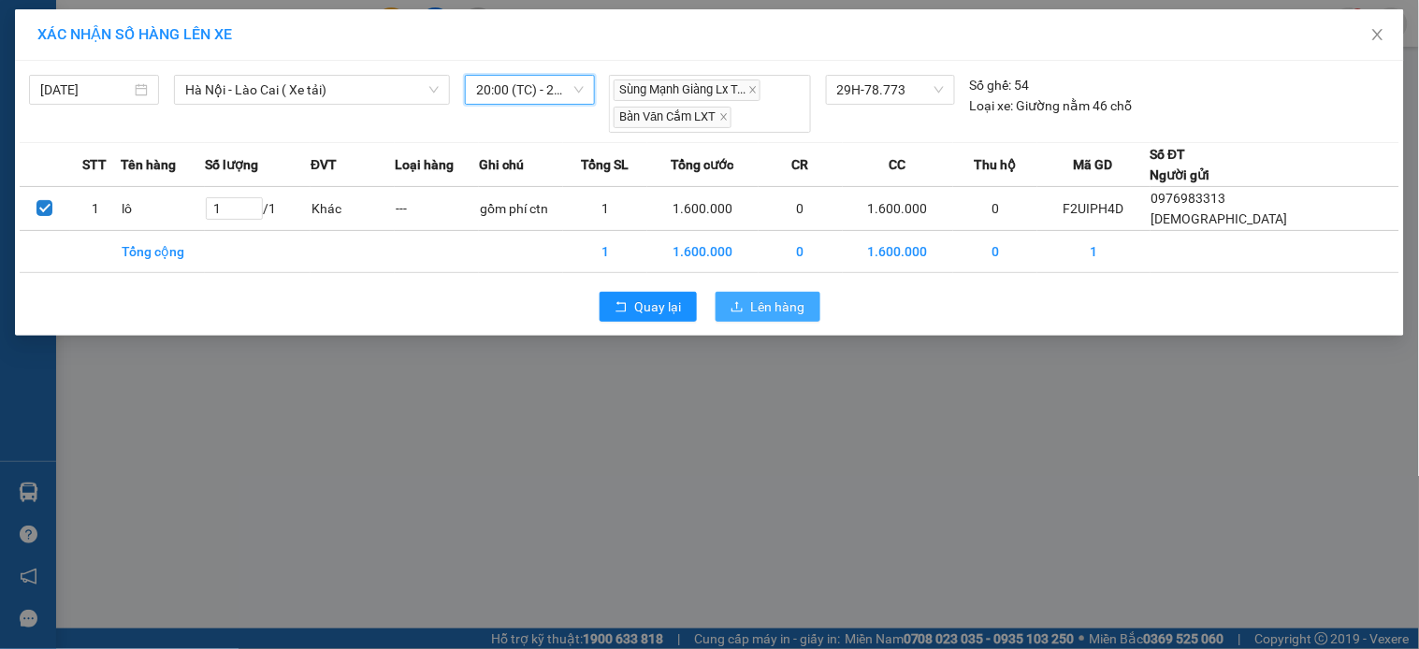
click at [744, 303] on icon "upload" at bounding box center [737, 306] width 13 height 13
